Goal: Navigation & Orientation: Find specific page/section

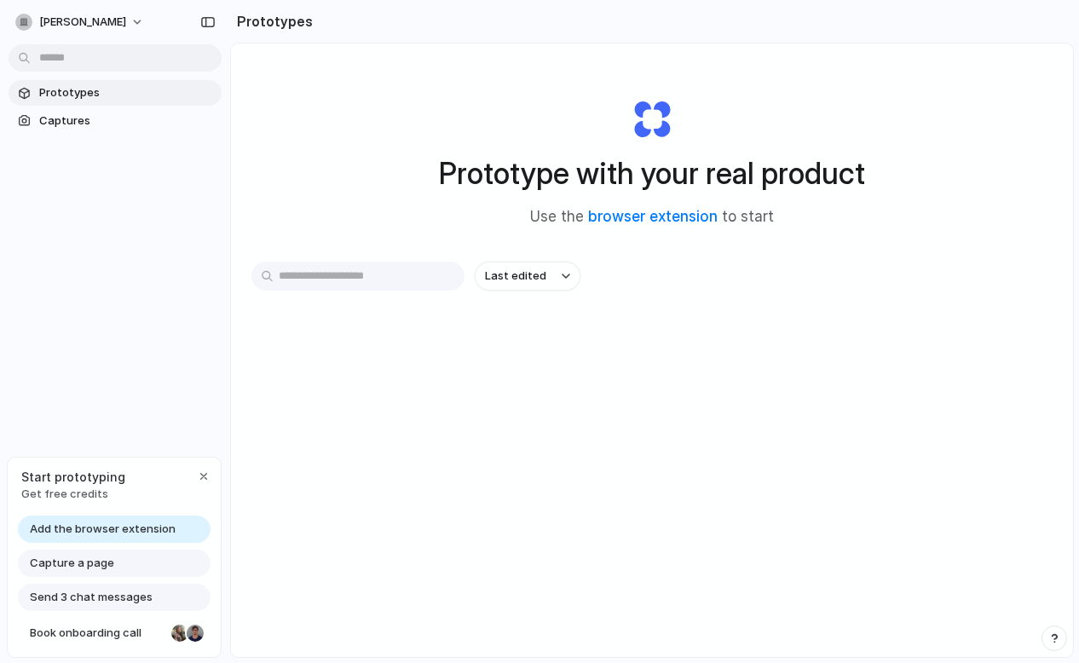
click at [408, 511] on div "Prototype with your real product Use the browser extension to start Last edited" at bounding box center [652, 395] width 842 height 704
click at [663, 220] on link "browser extension" at bounding box center [653, 216] width 130 height 17
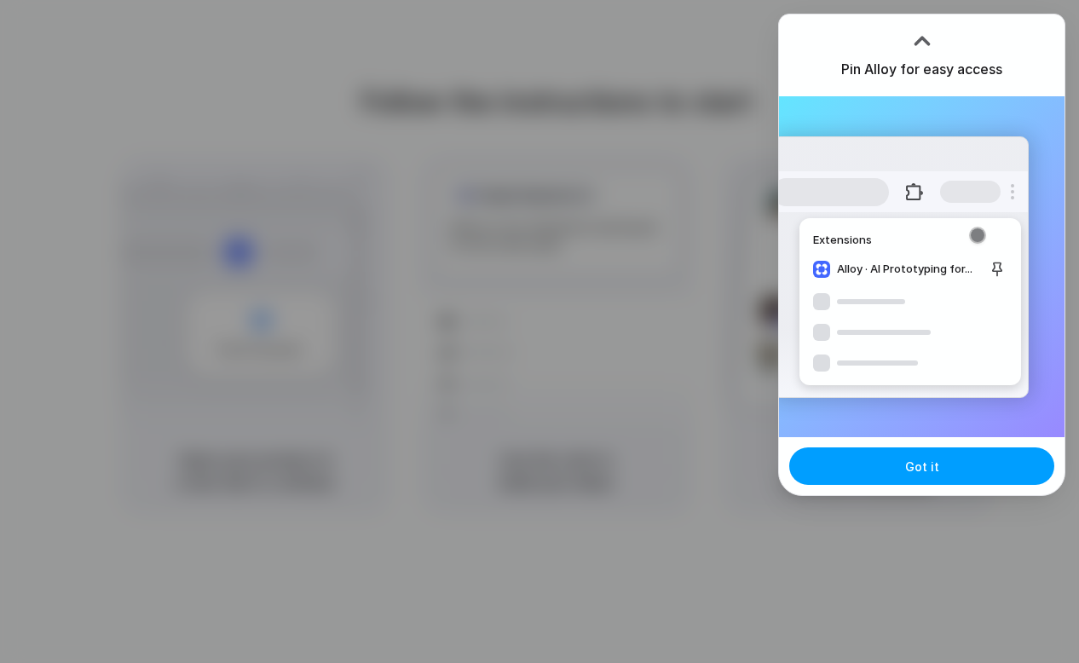
click at [950, 469] on button "Got it" at bounding box center [921, 465] width 265 height 37
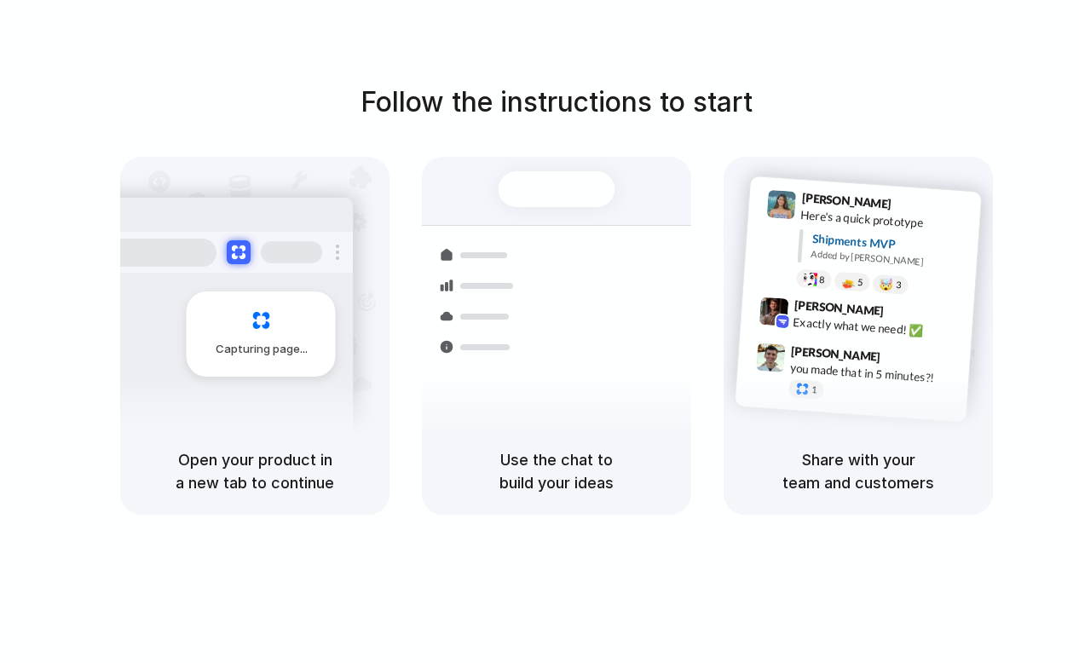
click at [770, 36] on div "Follow the instructions to start Capturing page Open your product in a new tab …" at bounding box center [556, 348] width 1113 height 697
click at [607, 40] on div "Follow the instructions to start Capturing page Open your product in a new tab …" at bounding box center [556, 348] width 1113 height 697
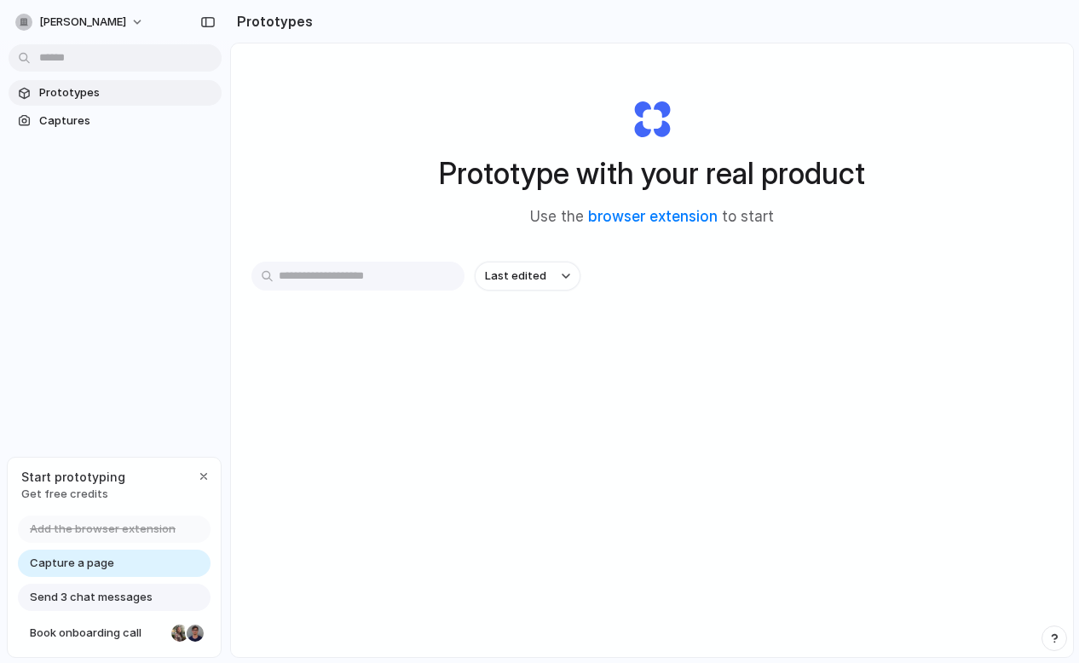
click at [417, 523] on div "Prototype with your real product Use the browser extension to start Last edited" at bounding box center [652, 395] width 842 height 704
